Goal: Check status: Verify the current state of an ongoing process or item

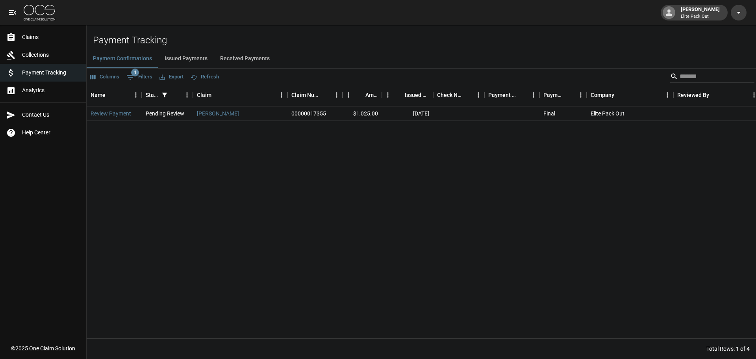
click at [57, 28] on link "Claims" at bounding box center [43, 37] width 86 height 18
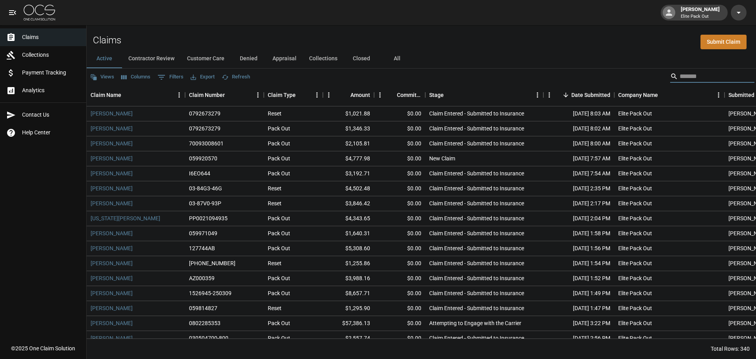
click at [697, 82] on input "Search" at bounding box center [711, 76] width 63 height 13
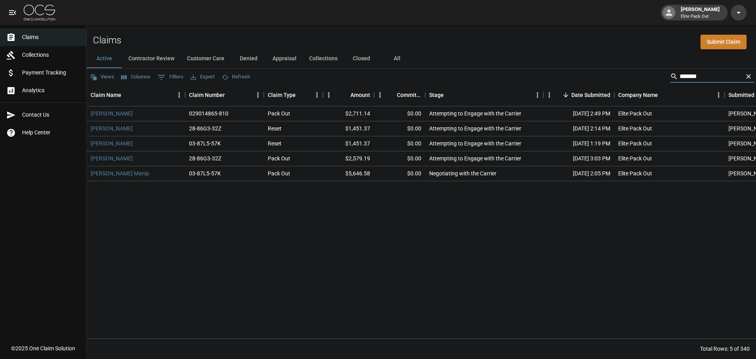
type input "******"
drag, startPoint x: 337, startPoint y: 175, endPoint x: 347, endPoint y: 175, distance: 10.3
click at [341, 175] on div "$5,646.58" at bounding box center [348, 173] width 51 height 15
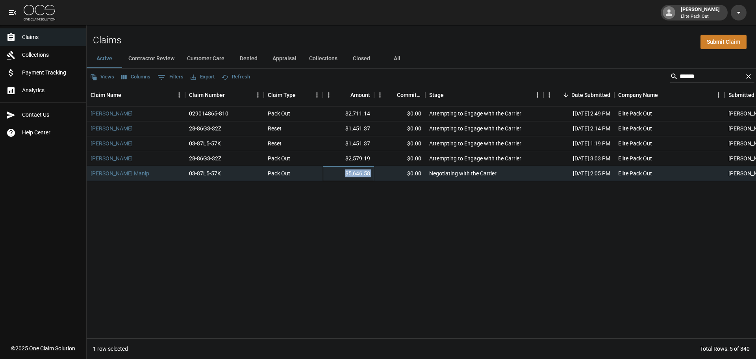
drag, startPoint x: 347, startPoint y: 175, endPoint x: 387, endPoint y: 172, distance: 40.3
click at [387, 172] on div "[PERSON_NAME] Manip 03-87L5-57K Pack Out $5,646.58 $0.00 Negotiating with the C…" at bounding box center [455, 173] width 737 height 15
drag, startPoint x: 349, startPoint y: 139, endPoint x: 407, endPoint y: 140, distance: 57.9
click at [407, 140] on div "[PERSON_NAME] 03-87L5-57K Reset $1,451.37 $0.00 Attempting to Engage with the C…" at bounding box center [455, 143] width 737 height 15
